Goal: Task Accomplishment & Management: Manage account settings

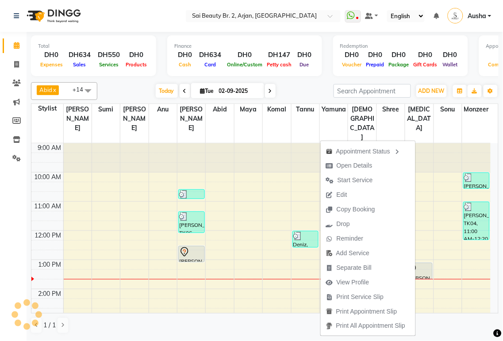
scroll to position [117, 0]
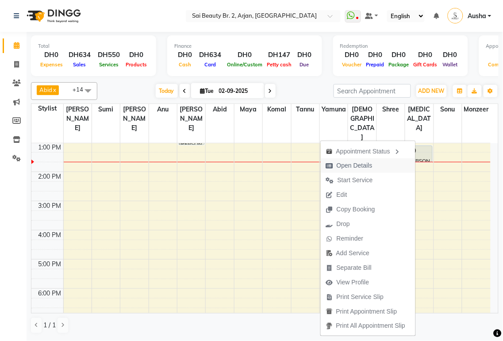
click at [363, 167] on span "Open Details" at bounding box center [355, 165] width 36 height 9
select select "7"
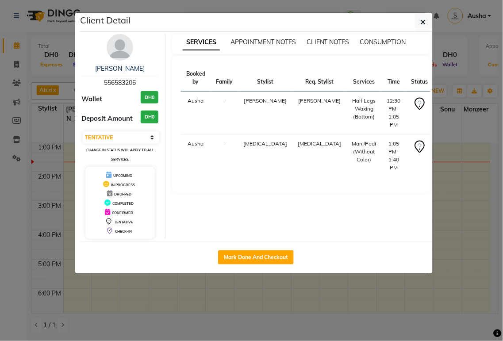
click at [323, 290] on ngb-modal-window "Client Detail [PERSON_NAME] 556583206 Wallet DH0 Deposit Amount DH0 Select IN S…" at bounding box center [251, 170] width 503 height 341
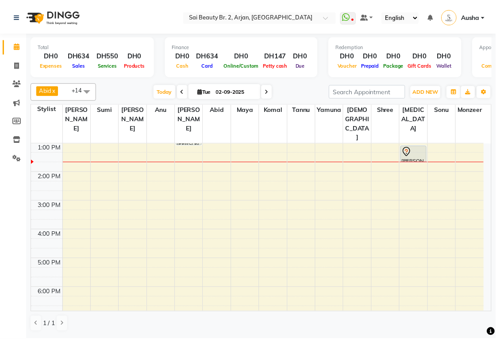
scroll to position [14, 0]
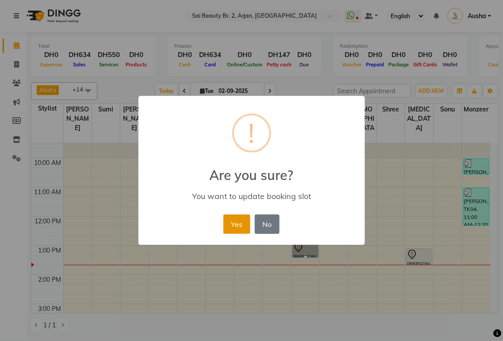
click at [231, 224] on button "Yes" at bounding box center [236, 224] width 27 height 19
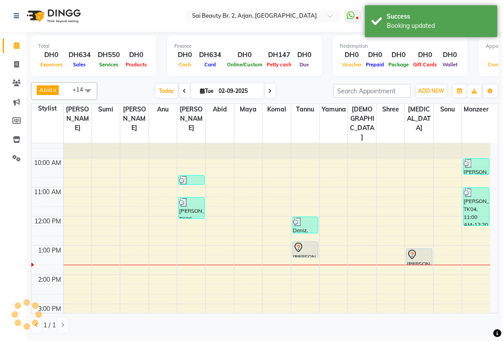
click at [414, 249] on div "[PERSON_NAME], TK05, 01:05 PM-01:40 PM, [PERSON_NAME]/Pedi (Without Color)" at bounding box center [420, 257] width 26 height 16
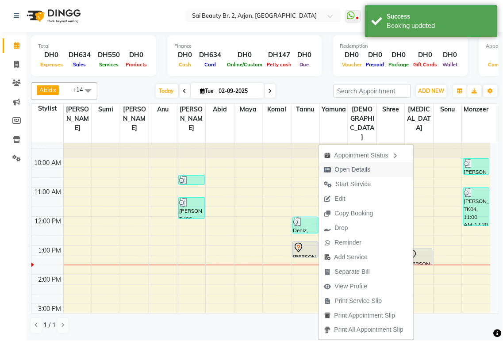
click at [363, 175] on span "Open Details" at bounding box center [347, 169] width 57 height 15
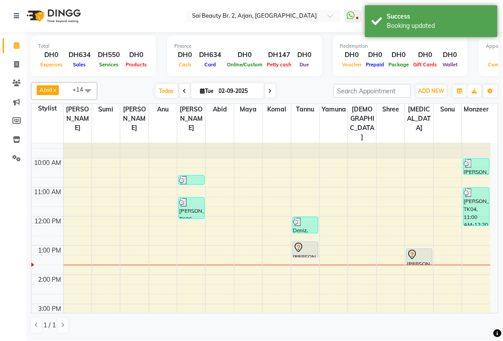
click at [299, 256] on div at bounding box center [306, 258] width 26 height 4
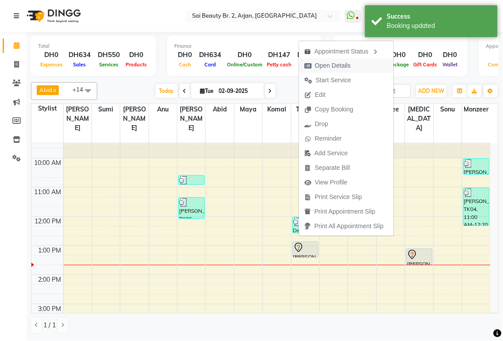
click at [321, 65] on span "Open Details" at bounding box center [333, 65] width 36 height 9
select select "7"
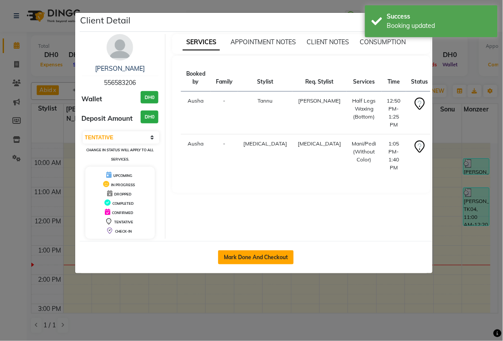
click at [272, 254] on button "Mark Done And Checkout" at bounding box center [256, 257] width 76 height 14
select select "service"
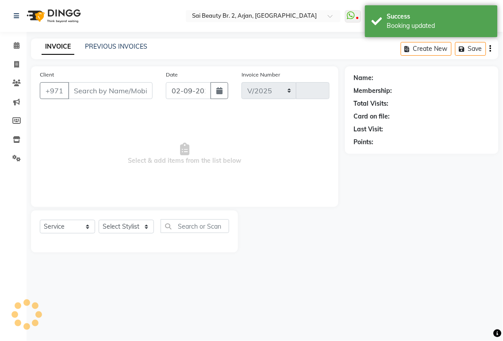
select select "6956"
type input "1899"
type input "556583206"
select select "66493"
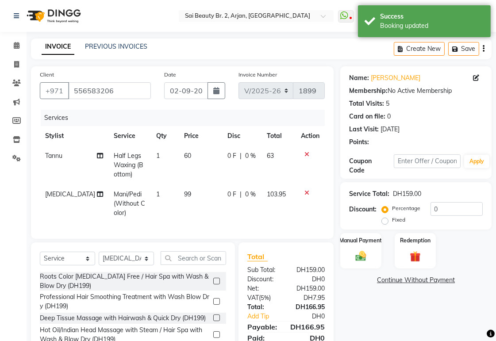
scroll to position [52, 0]
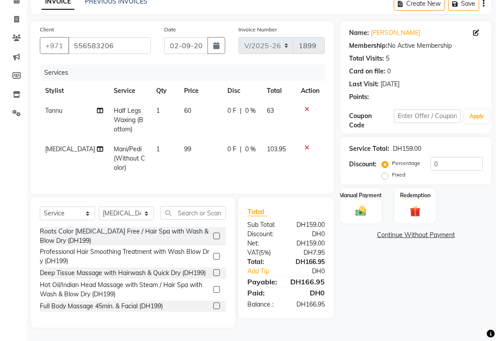
click at [97, 146] on icon at bounding box center [100, 149] width 6 height 6
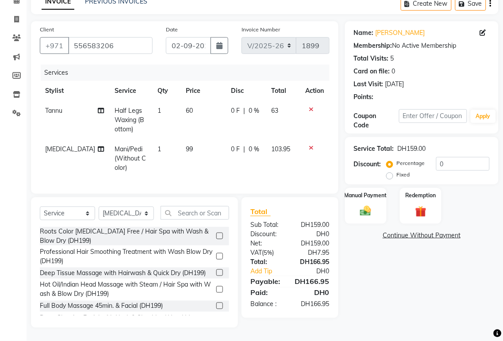
select select "66493"
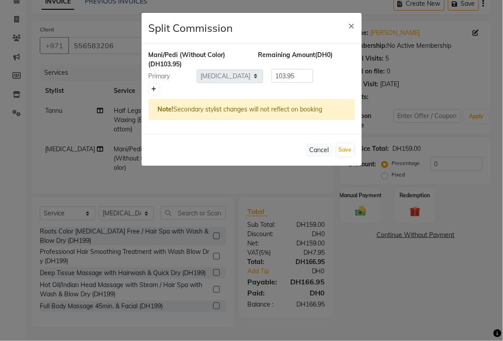
click at [154, 89] on icon at bounding box center [154, 89] width 5 height 5
type input "51.98"
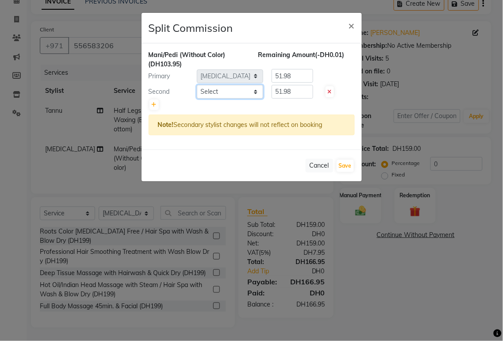
click at [255, 89] on select "Select [PERSON_NAME][MEDICAL_DATA] [PERSON_NAME] [PERSON_NAME] [PERSON_NAME] [P…" at bounding box center [230, 92] width 66 height 14
select select "57878"
click at [197, 85] on select "Select [PERSON_NAME][MEDICAL_DATA] [PERSON_NAME] [PERSON_NAME] [PERSON_NAME] [P…" at bounding box center [230, 92] width 66 height 14
click at [296, 94] on input "51.98" at bounding box center [293, 92] width 42 height 14
type input "5"
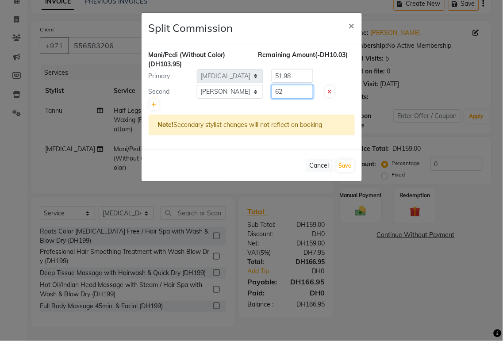
type input "62"
click at [306, 76] on input "51.98" at bounding box center [293, 76] width 42 height 14
type input "5"
type input "41.95"
click at [349, 167] on button "Save" at bounding box center [345, 166] width 17 height 12
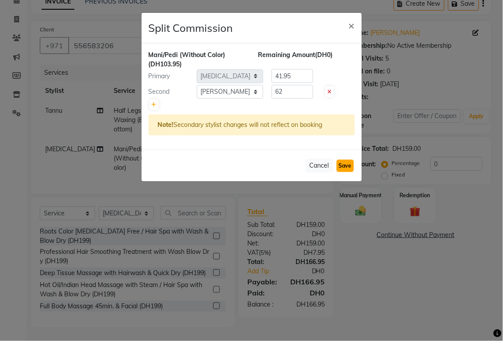
select select "Select"
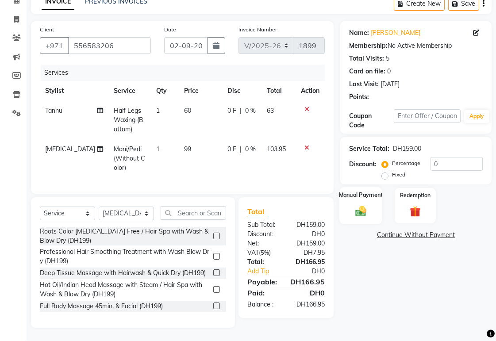
click at [364, 204] on img at bounding box center [361, 210] width 18 height 13
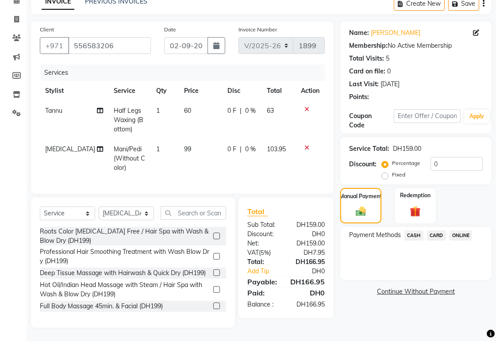
click at [434, 231] on span "CARD" at bounding box center [436, 236] width 19 height 10
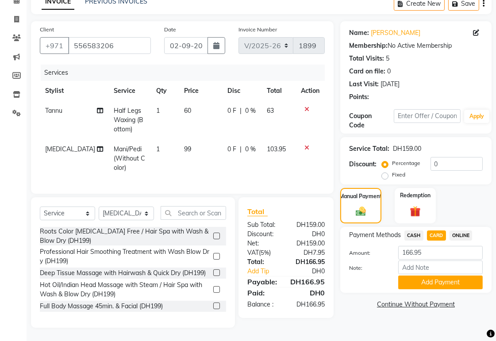
click at [444, 300] on link "Continue Without Payment" at bounding box center [416, 304] width 148 height 9
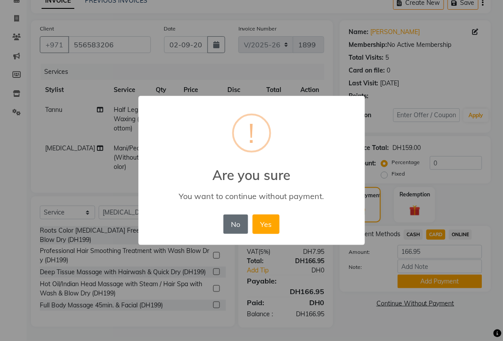
click at [235, 224] on button "No" at bounding box center [235, 224] width 25 height 19
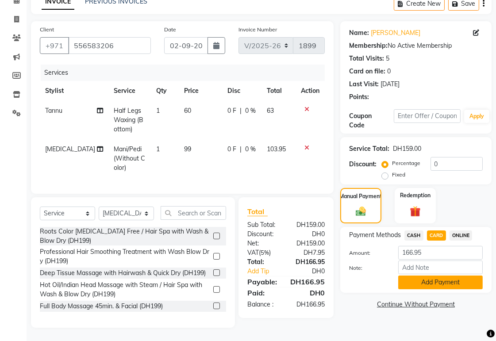
click at [434, 276] on button "Add Payment" at bounding box center [440, 283] width 85 height 14
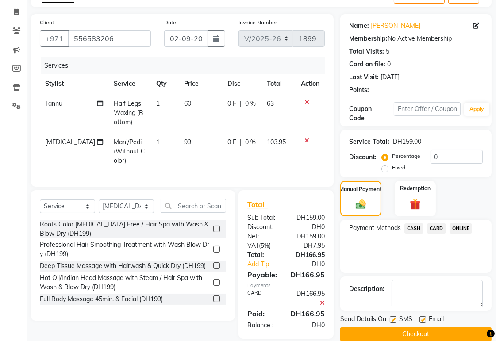
click at [442, 258] on div "Payment Methods CASH CARD ONLINE" at bounding box center [415, 246] width 151 height 53
click at [453, 211] on div "Manual Payment Redemption" at bounding box center [416, 198] width 165 height 35
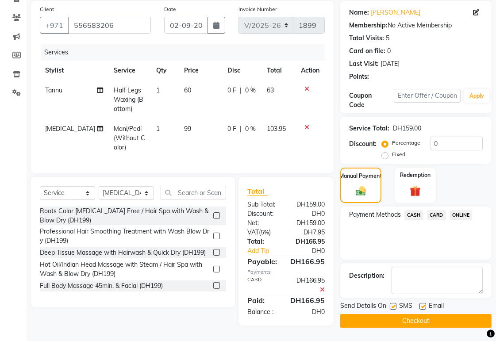
click at [454, 319] on button "Checkout" at bounding box center [415, 321] width 151 height 14
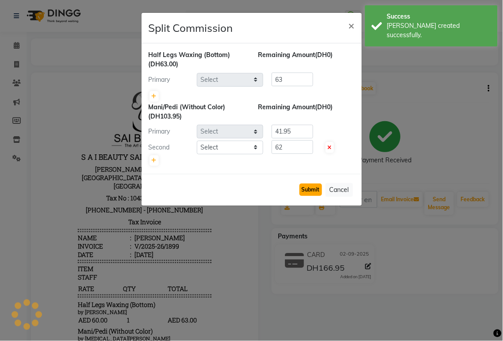
click at [312, 191] on button "Submit" at bounding box center [311, 190] width 23 height 12
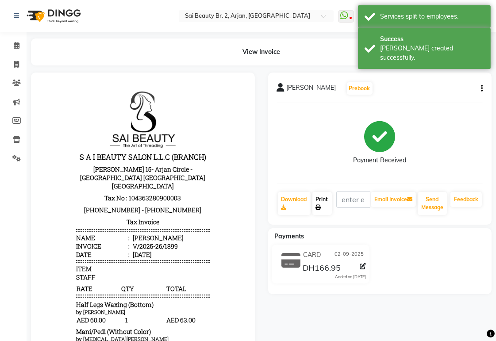
click at [328, 206] on link "Print" at bounding box center [321, 203] width 19 height 23
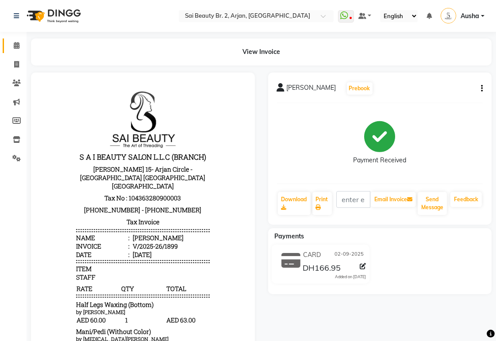
click at [16, 46] on icon at bounding box center [17, 45] width 6 height 7
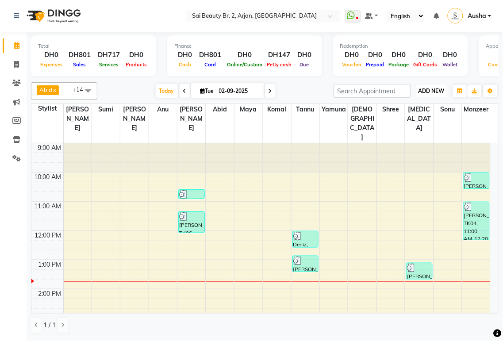
click at [427, 88] on span "ADD NEW" at bounding box center [432, 91] width 26 height 7
click at [390, 112] on button "Add Appointment" at bounding box center [412, 108] width 70 height 12
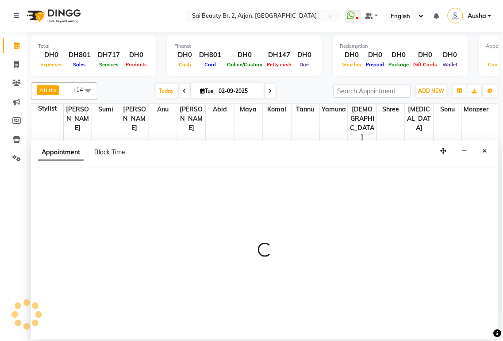
select select "tentative"
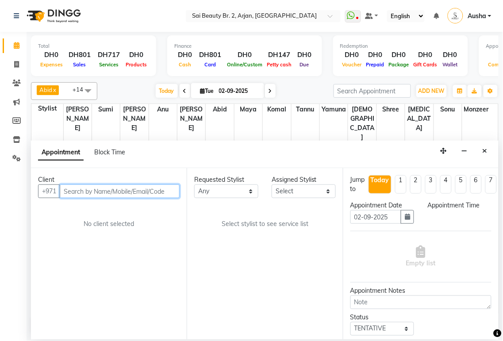
select select "600"
type input "585181192"
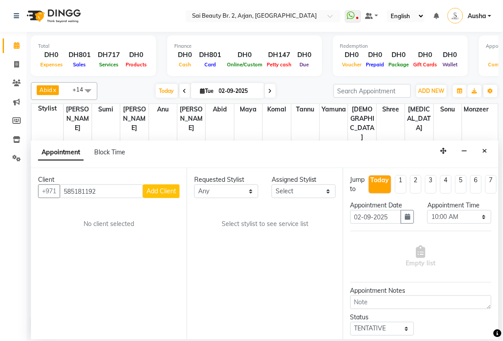
click at [162, 189] on span "Add Client" at bounding box center [161, 191] width 30 height 8
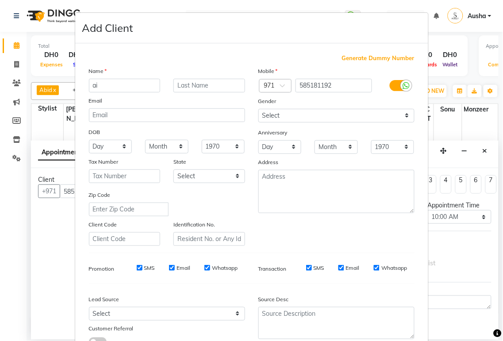
type input "a"
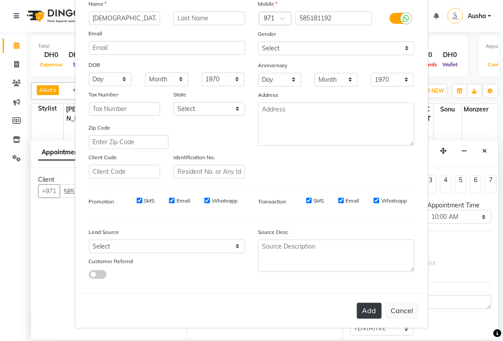
type input "[DEMOGRAPHIC_DATA]"
click at [366, 313] on button "Add" at bounding box center [369, 311] width 25 height 16
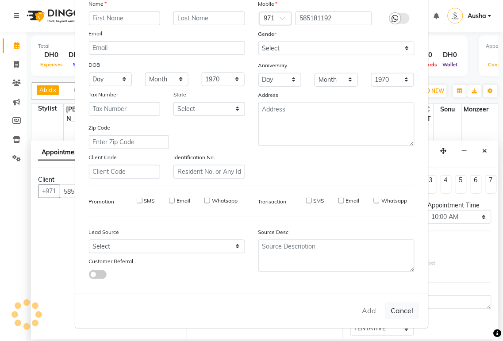
select select
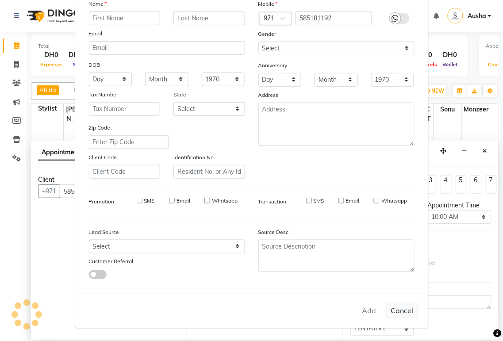
select select
checkbox input "false"
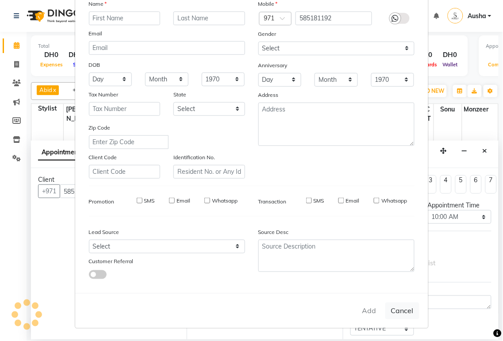
checkbox input "false"
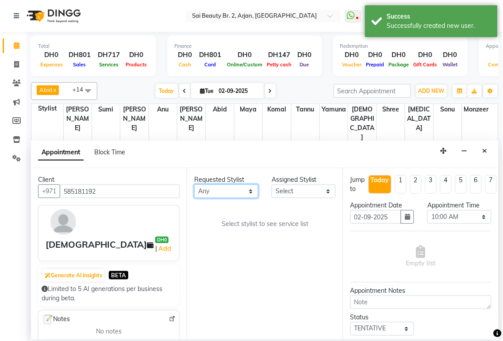
click at [244, 197] on select "Any [PERSON_NAME][MEDICAL_DATA] [PERSON_NAME] [PERSON_NAME] [PERSON_NAME] Gita …" at bounding box center [226, 192] width 64 height 14
select select "82917"
click at [194, 185] on select "Any [PERSON_NAME][MEDICAL_DATA] [PERSON_NAME] [PERSON_NAME] [PERSON_NAME] Gita …" at bounding box center [226, 192] width 64 height 14
select select "82917"
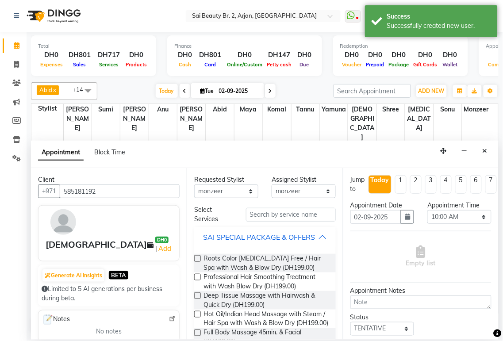
click at [320, 245] on button "SAI SPECIAL PACKAGE & OFFERS" at bounding box center [265, 237] width 134 height 16
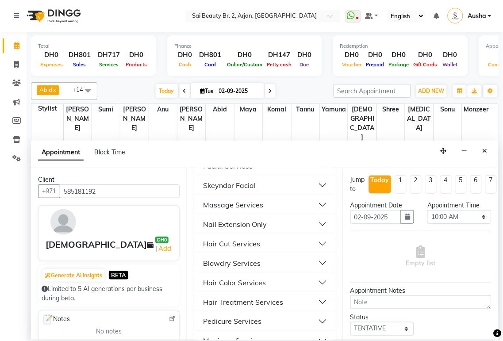
scroll to position [174, 0]
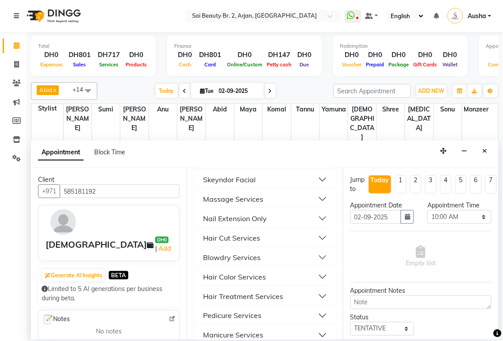
click at [203, 243] on div "Hair Cut Services" at bounding box center [231, 238] width 57 height 11
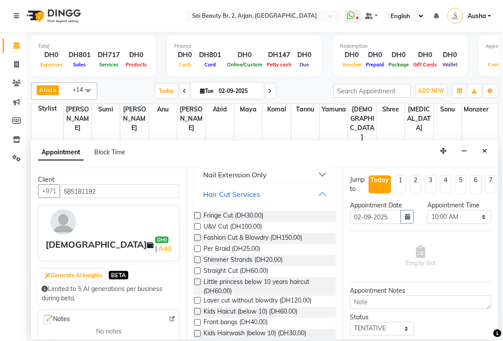
scroll to position [243, 0]
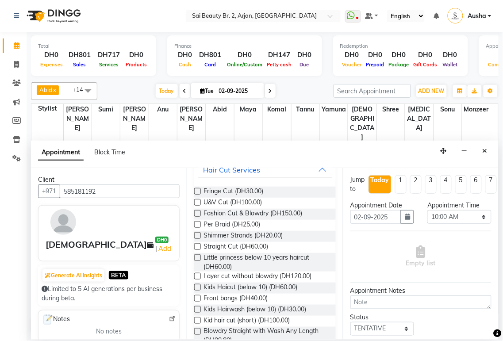
click at [198, 261] on label at bounding box center [197, 257] width 7 height 7
click at [198, 262] on input "checkbox" at bounding box center [197, 259] width 6 height 6
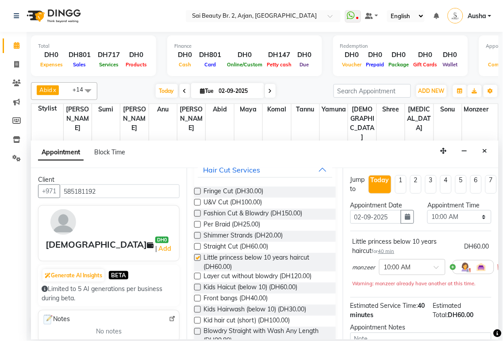
checkbox input "false"
click at [476, 217] on select "Select 10:00 AM 10:05 AM 10:10 AM 10:15 AM 10:20 AM 10:25 AM 10:30 AM 10:35 AM …" at bounding box center [460, 217] width 64 height 14
click at [428, 210] on select "Select 10:00 AM 10:05 AM 10:10 AM 10:15 AM 10:20 AM 10:25 AM 10:30 AM 10:35 AM …" at bounding box center [460, 217] width 64 height 14
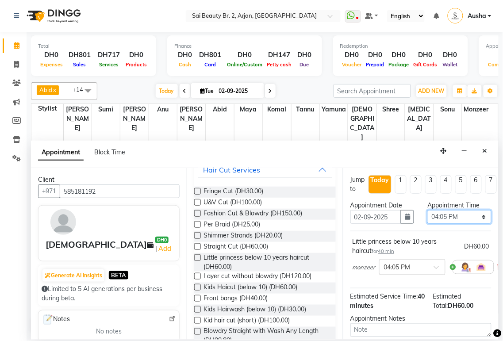
click at [473, 223] on select "Select 10:00 AM 10:05 AM 10:10 AM 10:15 AM 10:20 AM 10:25 AM 10:30 AM 10:35 AM …" at bounding box center [460, 217] width 64 height 14
select select "960"
click at [428, 210] on select "Select 10:00 AM 10:05 AM 10:10 AM 10:15 AM 10:20 AM 10:25 AM 10:30 AM 10:35 AM …" at bounding box center [460, 217] width 64 height 14
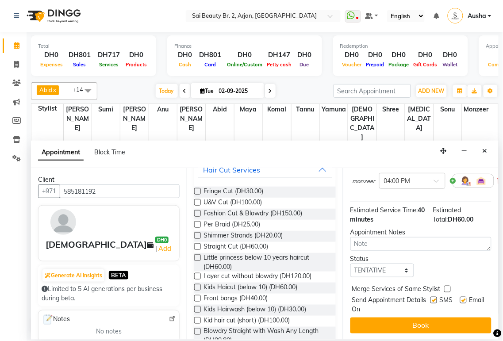
scroll to position [95, 0]
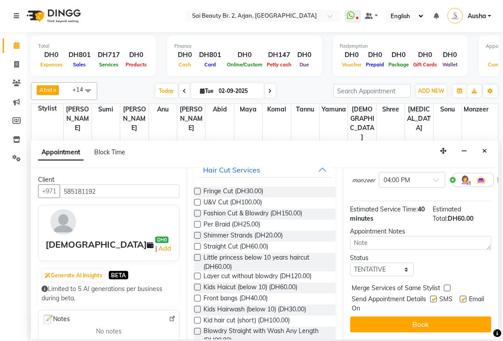
click at [447, 285] on label at bounding box center [447, 288] width 7 height 7
click at [447, 286] on input "checkbox" at bounding box center [447, 289] width 6 height 6
checkbox input "true"
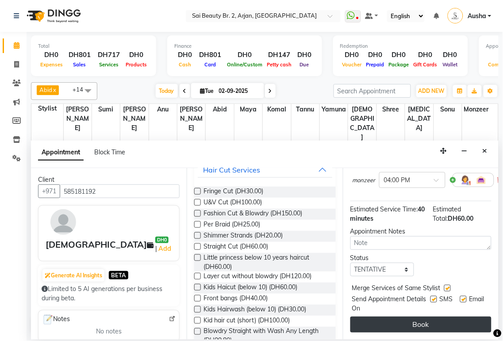
click at [446, 317] on button "Book" at bounding box center [421, 325] width 141 height 16
